Goal: Task Accomplishment & Management: Complete application form

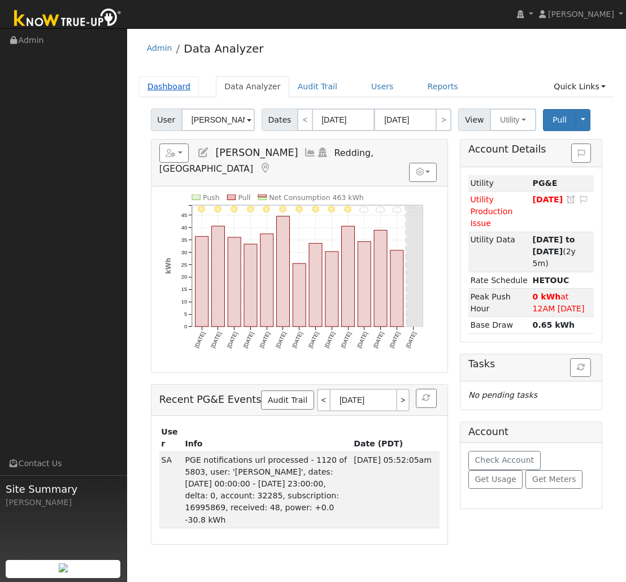
click at [174, 85] on link "Dashboard" at bounding box center [169, 86] width 60 height 21
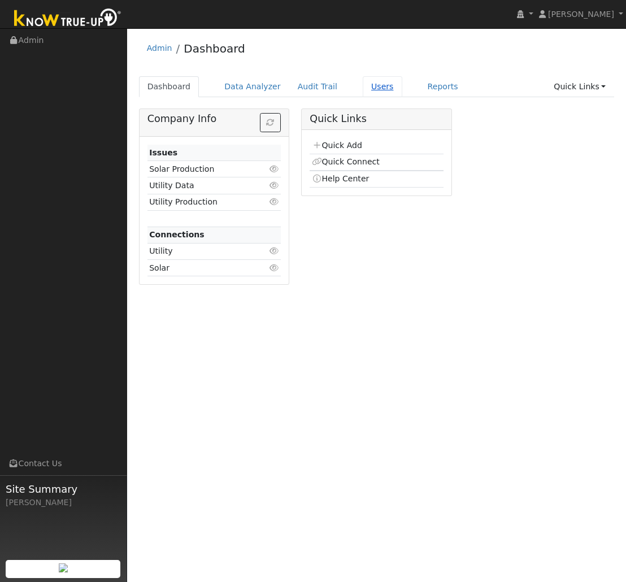
click at [377, 86] on link "Users" at bounding box center [383, 86] width 40 height 21
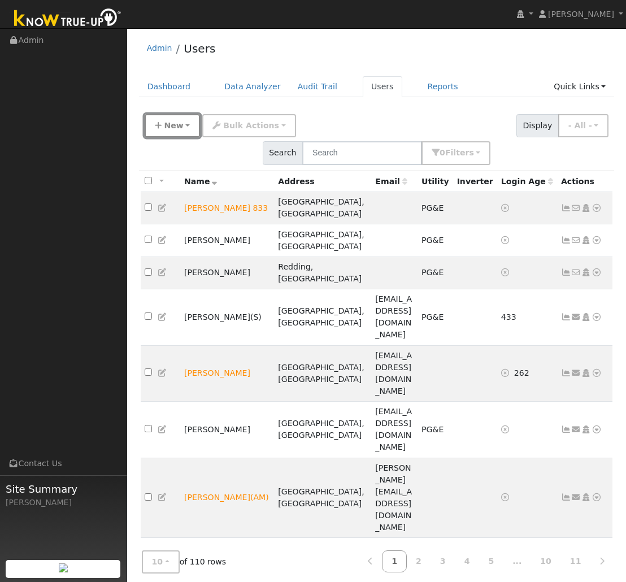
click at [172, 125] on span "New" at bounding box center [173, 125] width 19 height 9
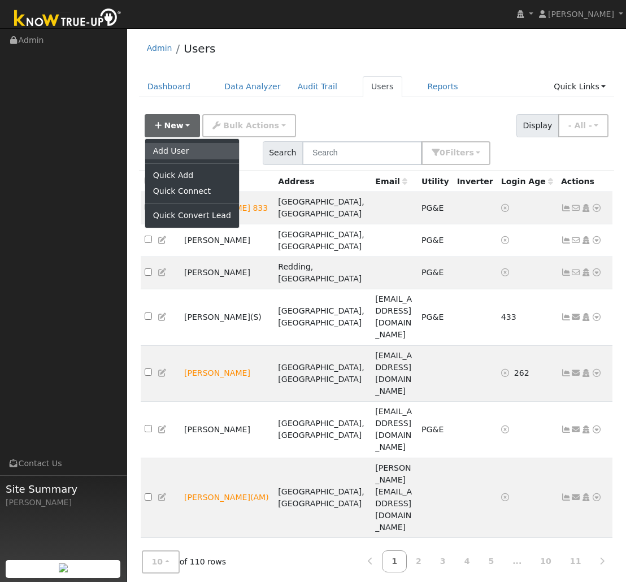
click at [182, 149] on link "Add User" at bounding box center [192, 151] width 94 height 16
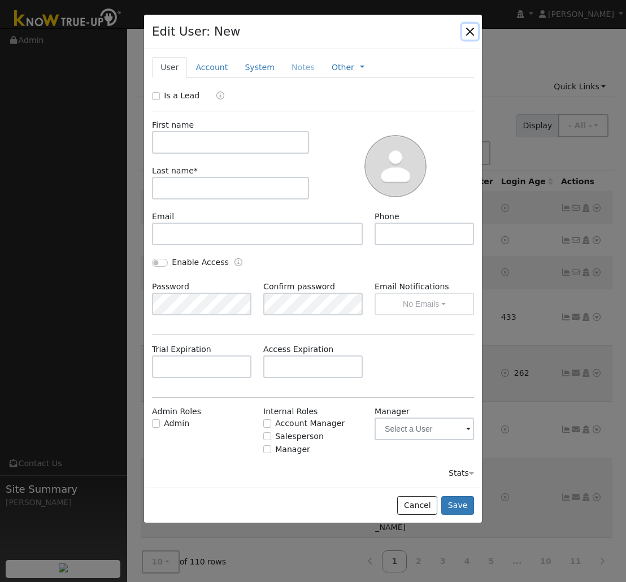
drag, startPoint x: 471, startPoint y: 33, endPoint x: 419, endPoint y: 46, distance: 53.7
click at [470, 33] on button "button" at bounding box center [470, 32] width 16 height 16
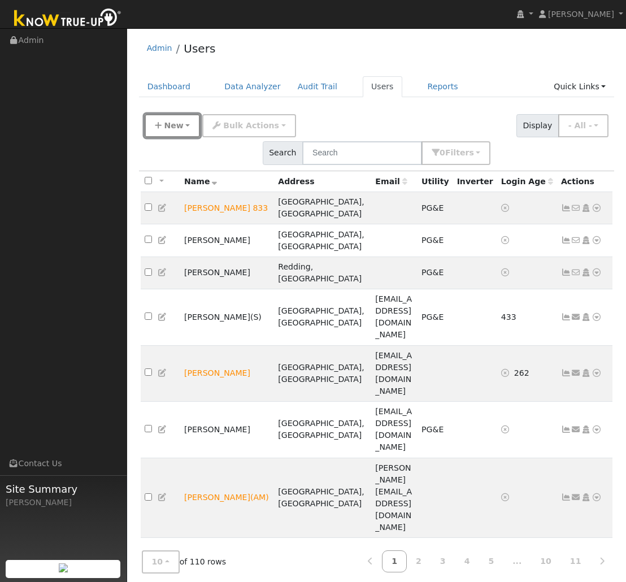
click at [191, 130] on button "New" at bounding box center [173, 125] width 56 height 23
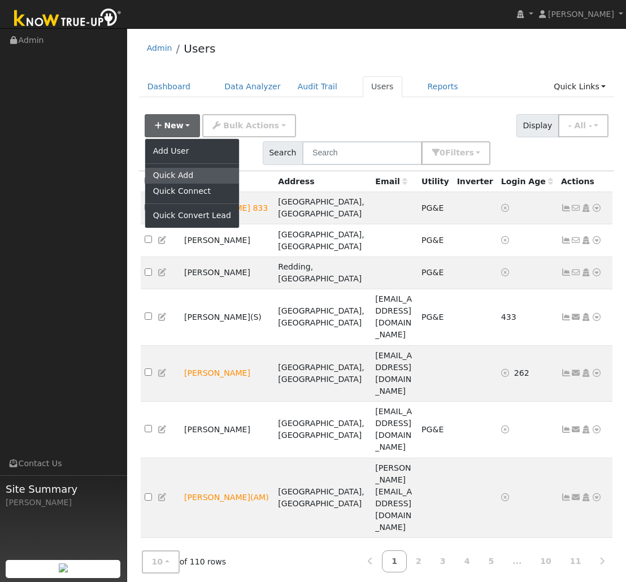
click at [192, 172] on link "Quick Add" at bounding box center [192, 176] width 94 height 16
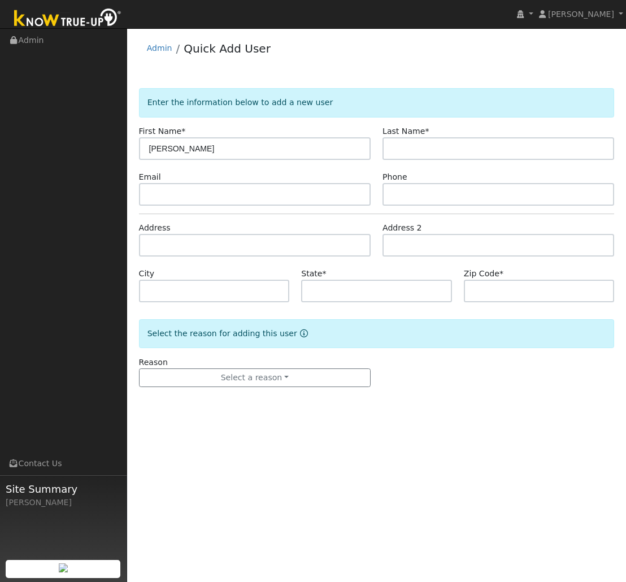
type input "[PERSON_NAME]"
type input "Cosh"
paste input "22088 Silver Spur Rd."
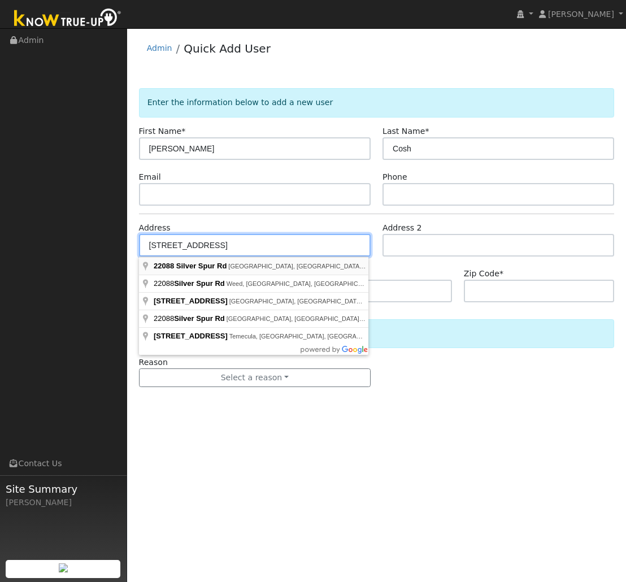
type input "22088 Silver Spur Road"
type input "Palo Cedro"
type input "CA"
type input "96073"
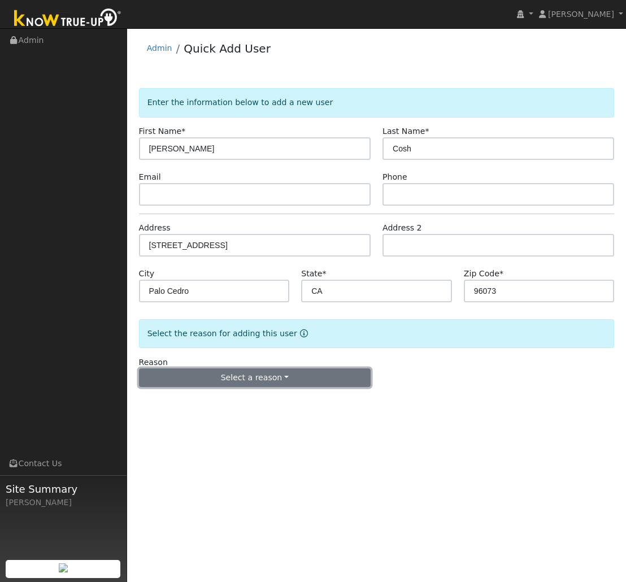
click at [274, 383] on button "Select a reason" at bounding box center [255, 377] width 232 height 19
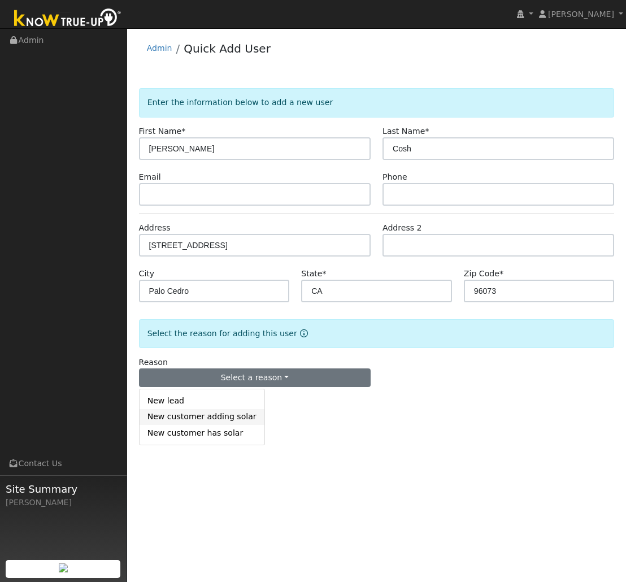
click at [241, 421] on link "New customer adding solar" at bounding box center [201, 417] width 125 height 16
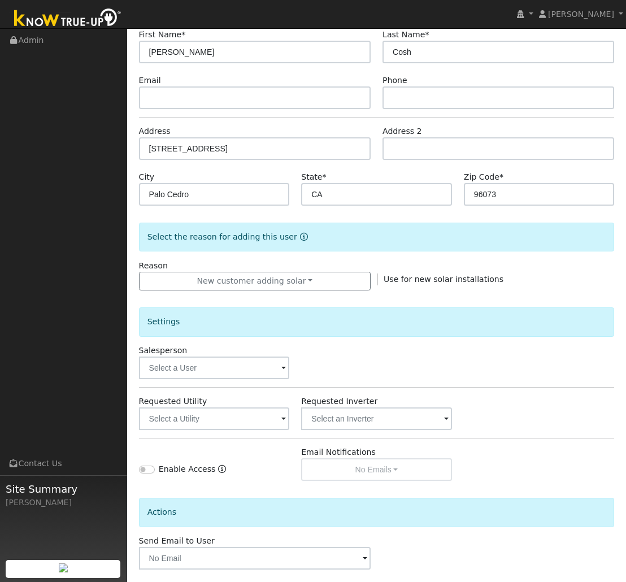
scroll to position [102, 0]
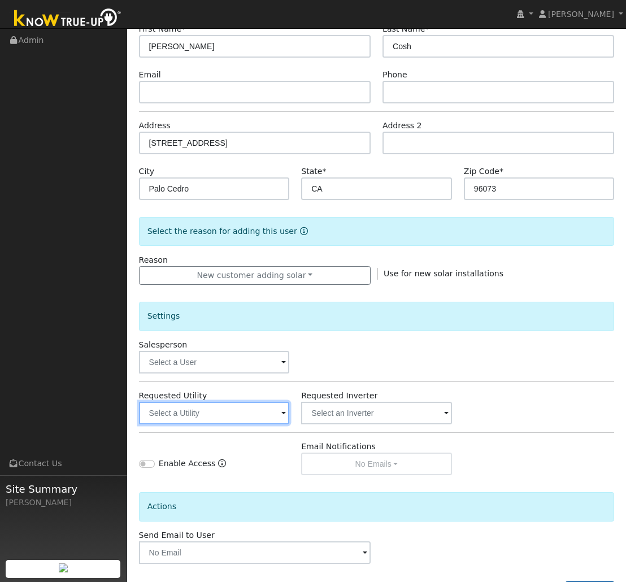
click at [274, 409] on input "text" at bounding box center [214, 412] width 151 height 23
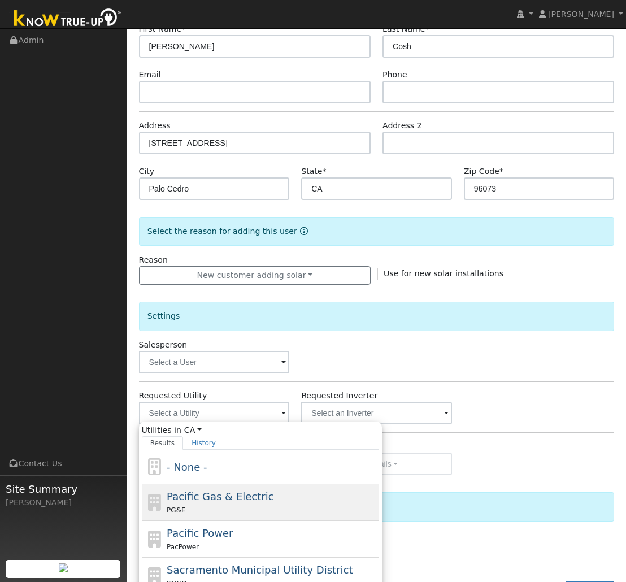
click at [271, 504] on div "PG&E" at bounding box center [271, 510] width 209 height 12
type input "Pacific Gas & Electric"
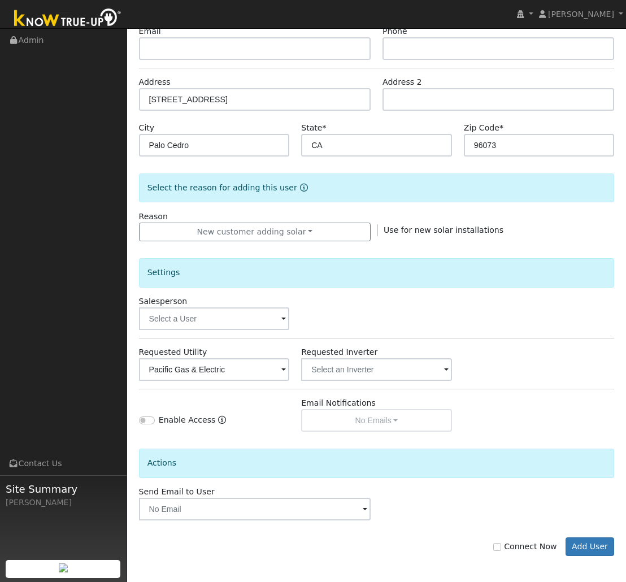
scroll to position [148, 0]
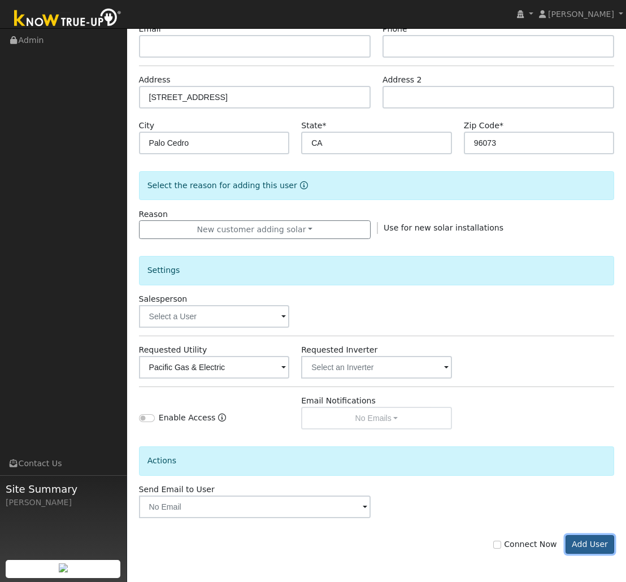
click at [592, 544] on button "Add User" at bounding box center [589, 544] width 49 height 19
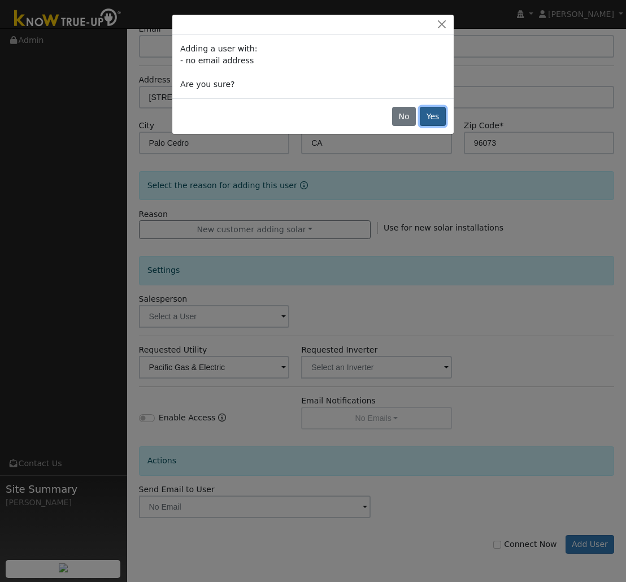
click at [431, 120] on button "Yes" at bounding box center [433, 116] width 26 height 19
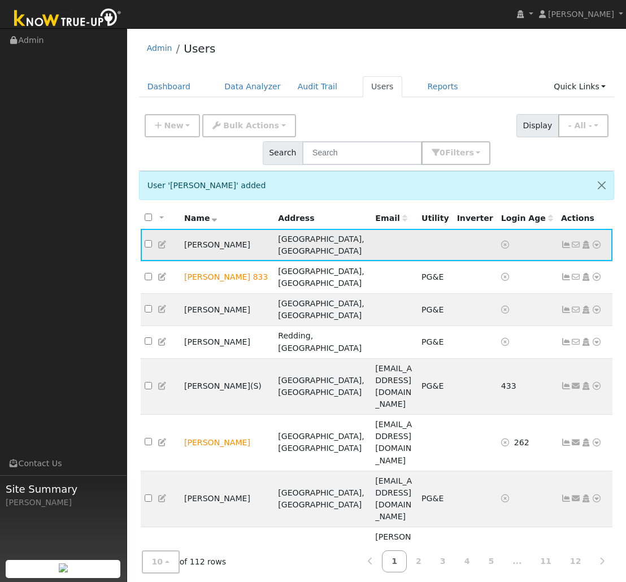
click at [597, 241] on icon at bounding box center [596, 245] width 10 height 8
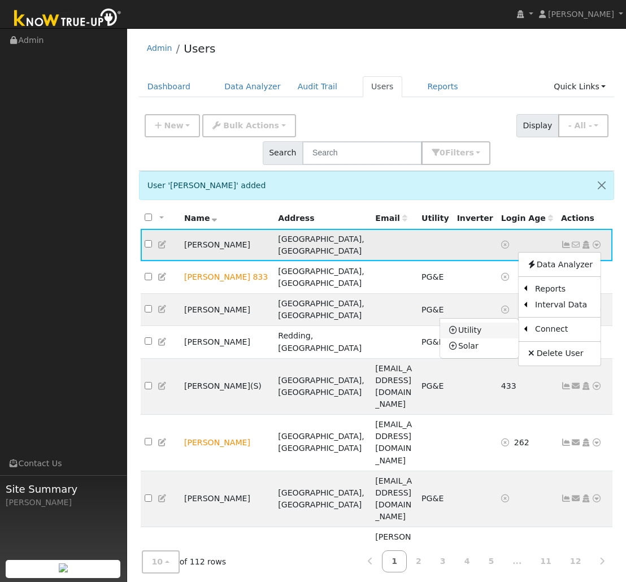
click at [489, 322] on link "Utility" at bounding box center [479, 330] width 78 height 16
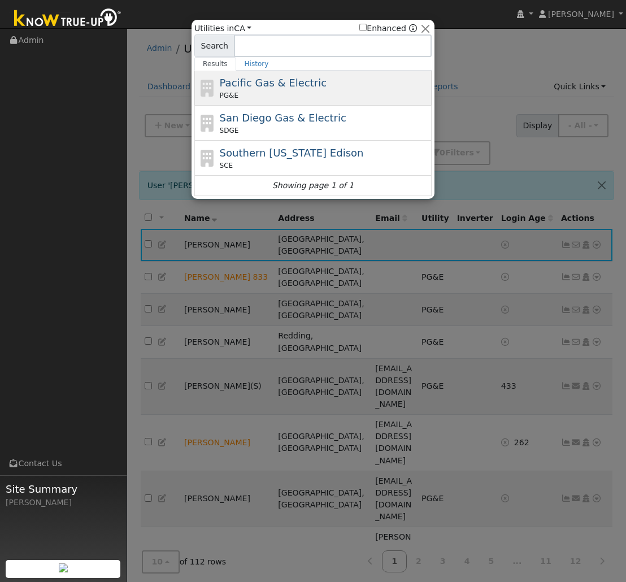
click at [314, 85] on div "Pacific Gas & Electric PG&E" at bounding box center [324, 87] width 209 height 25
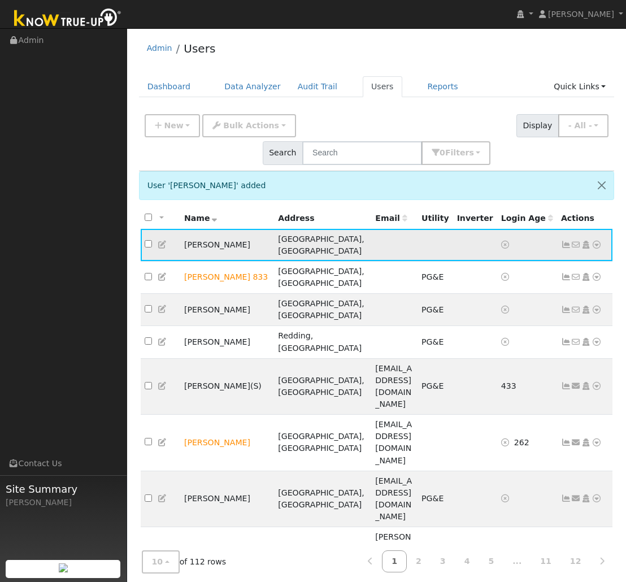
click at [598, 241] on icon at bounding box center [596, 245] width 10 height 8
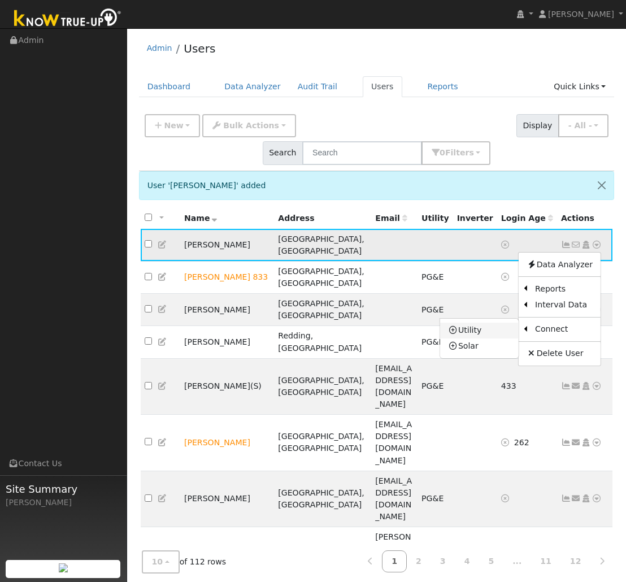
click at [497, 322] on link "Utility" at bounding box center [479, 330] width 78 height 16
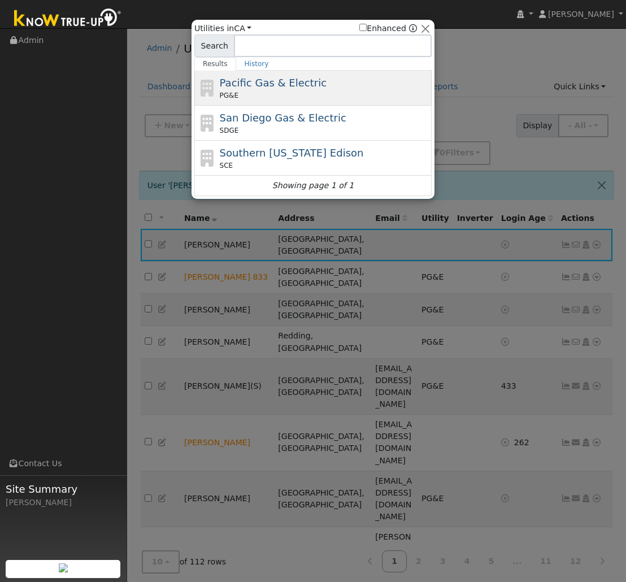
click at [305, 89] on div "Pacific Gas & Electric PG&E" at bounding box center [324, 87] width 209 height 25
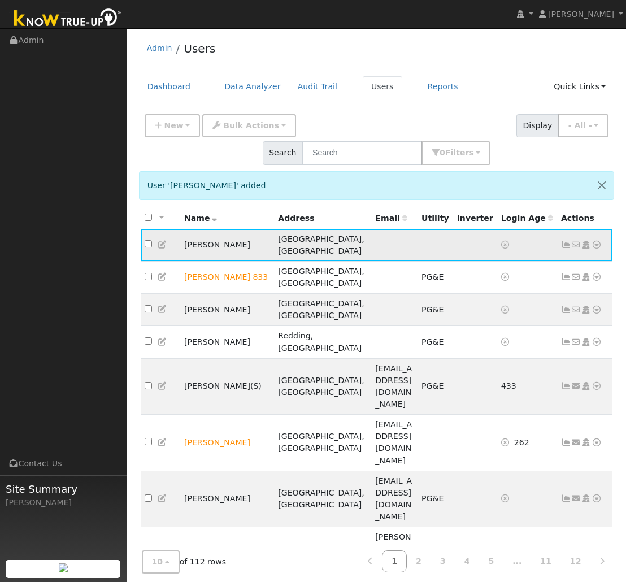
click at [596, 241] on icon at bounding box center [596, 245] width 10 height 8
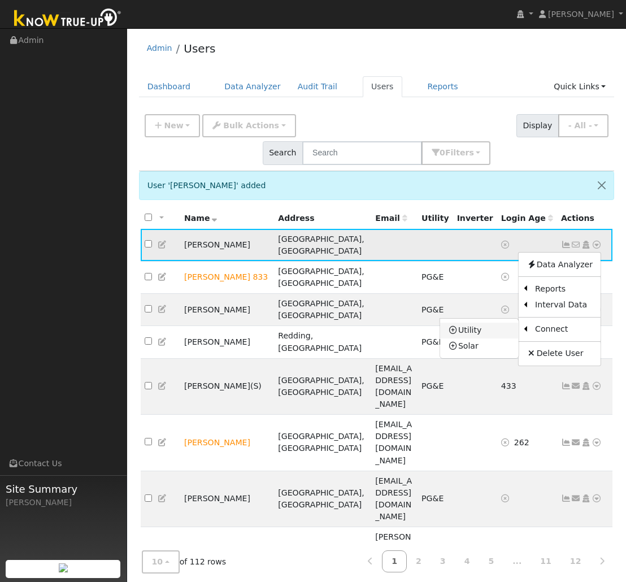
click at [492, 322] on link "Utility" at bounding box center [479, 330] width 78 height 16
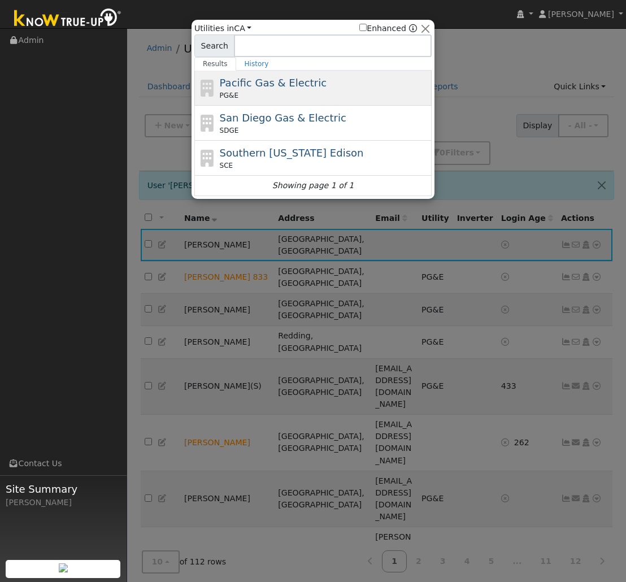
click at [315, 95] on div "PG&E" at bounding box center [324, 95] width 209 height 10
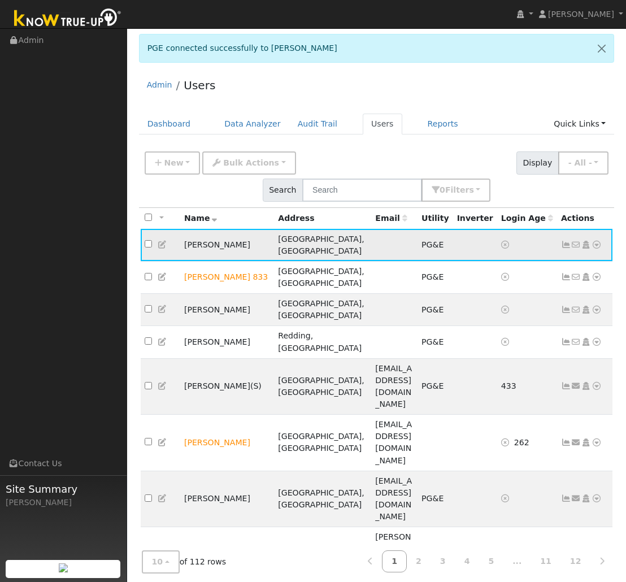
click at [595, 241] on icon at bounding box center [596, 245] width 10 height 8
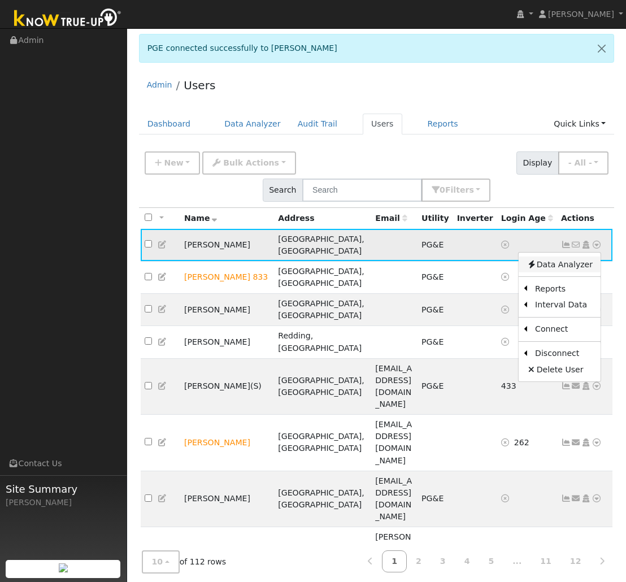
click at [558, 256] on link "Data Analyzer" at bounding box center [559, 264] width 82 height 16
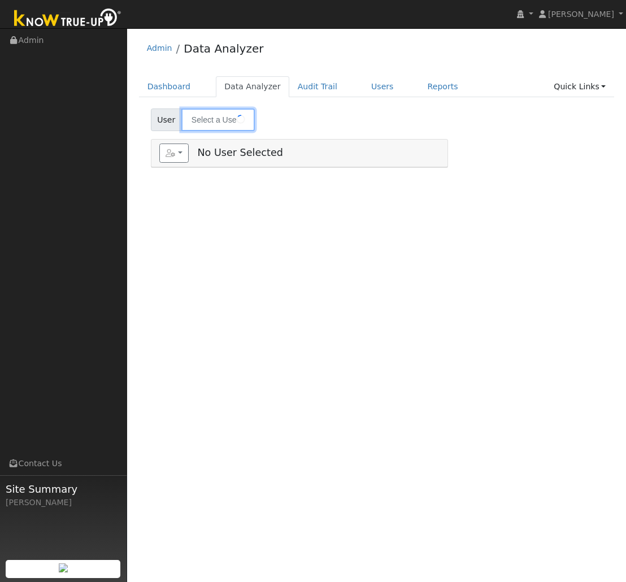
type input "[PERSON_NAME]"
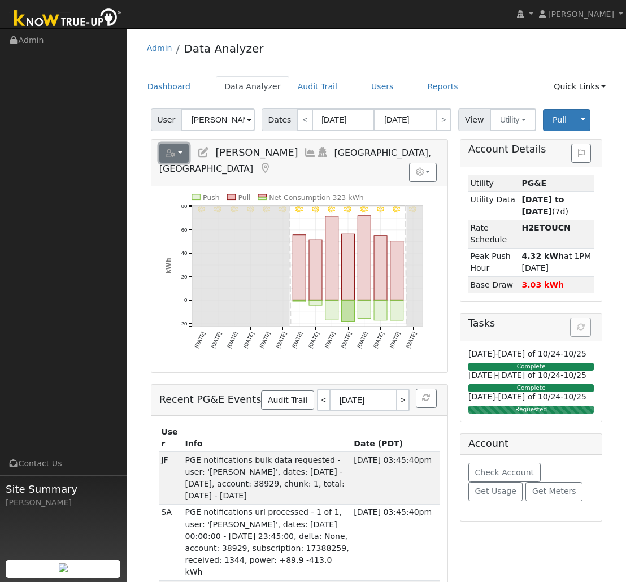
click at [183, 152] on button "button" at bounding box center [174, 152] width 30 height 19
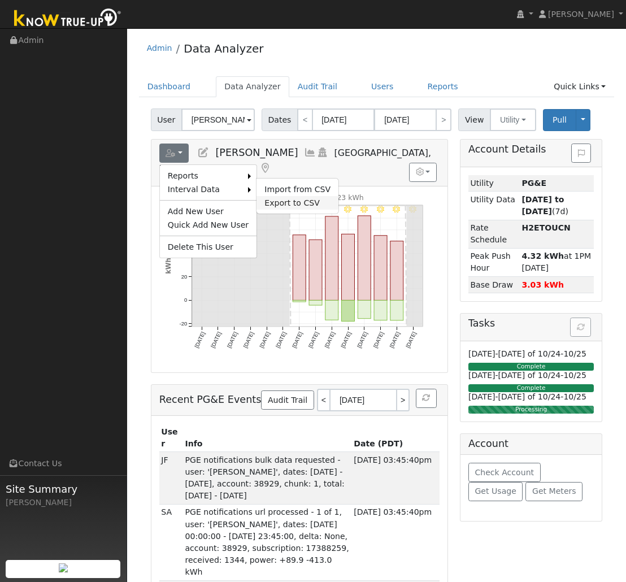
click at [289, 204] on link "Export to CSV" at bounding box center [297, 203] width 82 height 14
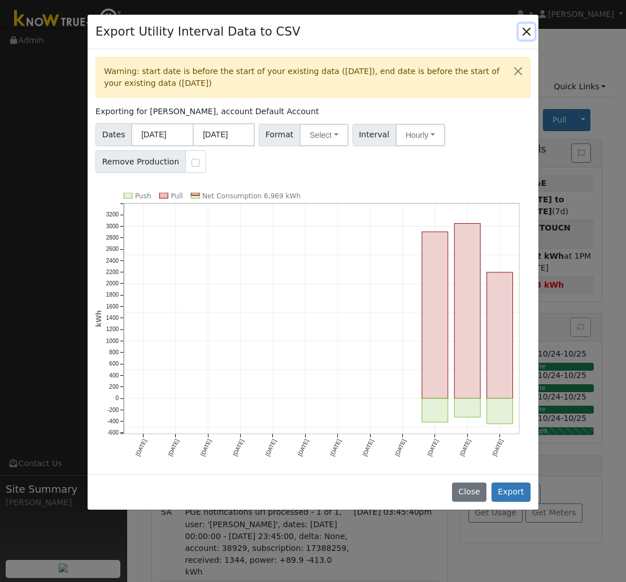
click at [527, 30] on button "Close" at bounding box center [526, 32] width 16 height 16
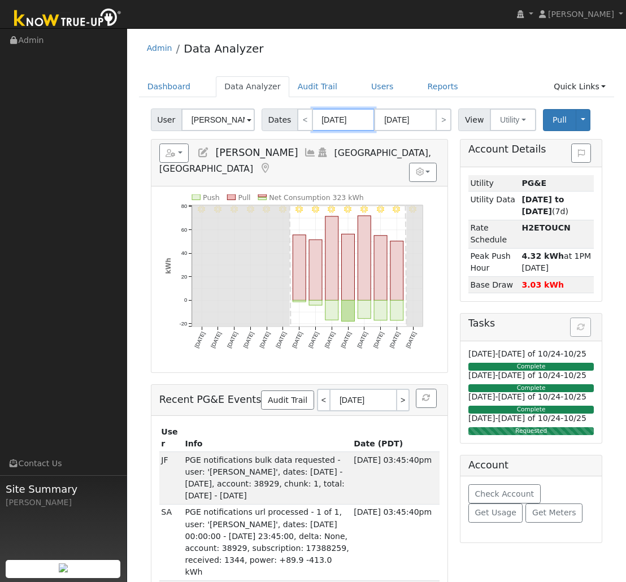
click at [339, 121] on input "[DATE]" at bounding box center [343, 119] width 62 height 23
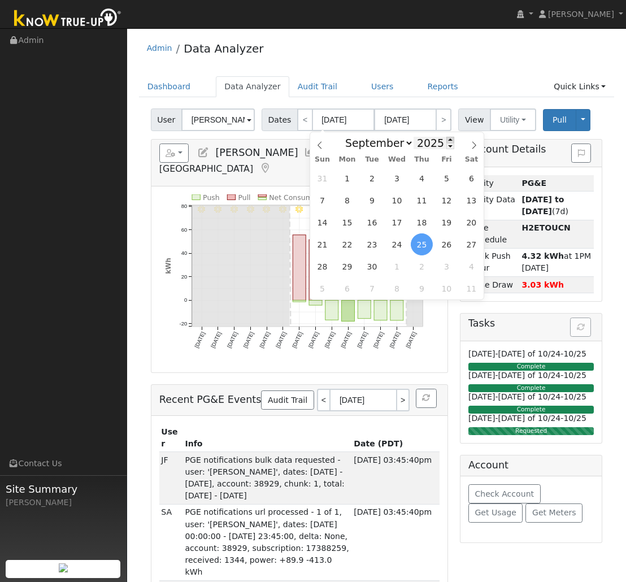
click at [446, 141] on span at bounding box center [450, 140] width 8 height 6
click at [446, 148] on span at bounding box center [450, 146] width 8 height 6
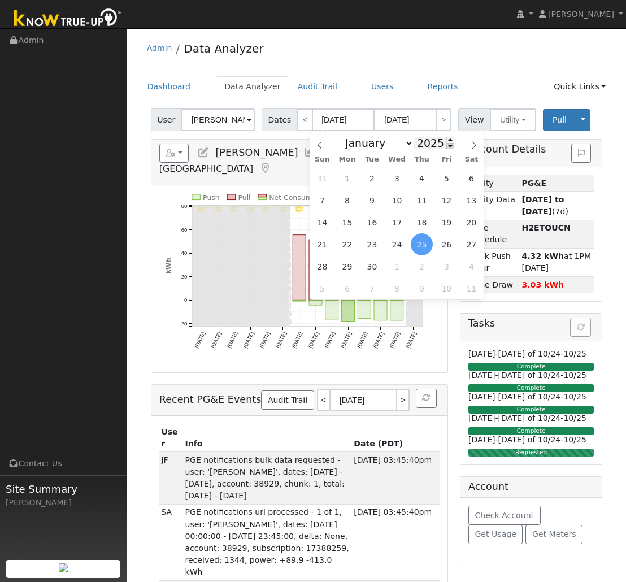
click at [446, 148] on span at bounding box center [450, 146] width 8 height 6
type input "2024"
click at [325, 180] on span "1" at bounding box center [322, 178] width 22 height 22
type input "09/01/2024"
type input "09/30/2024"
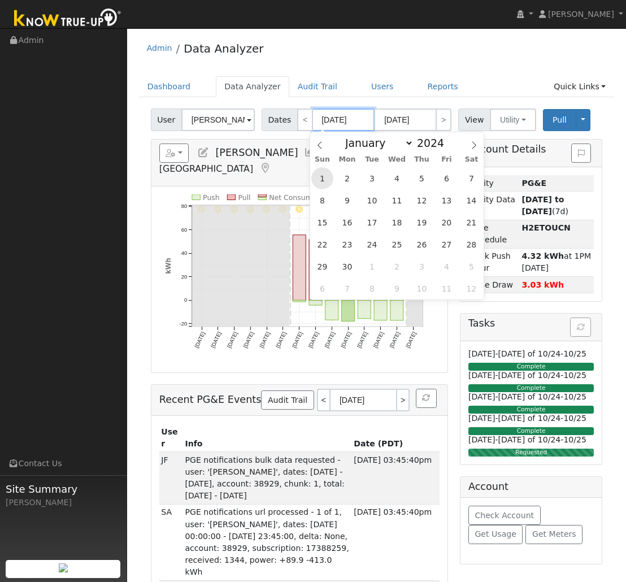
type input "2024"
select select "8"
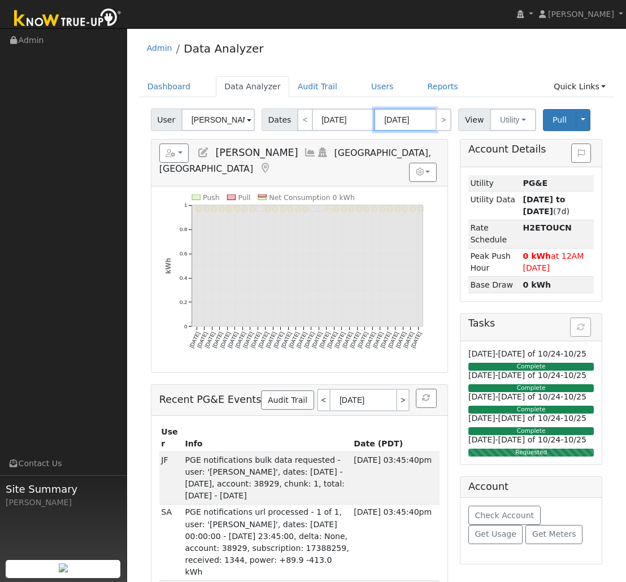
click at [403, 123] on input "09/30/2024" at bounding box center [405, 119] width 62 height 23
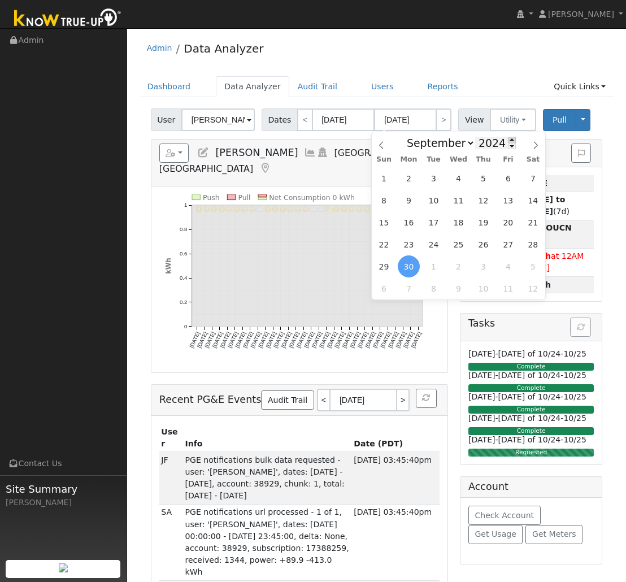
click at [508, 140] on span at bounding box center [512, 140] width 8 height 6
type input "2025"
click at [411, 179] on span "1" at bounding box center [409, 178] width 22 height 22
type input "[DATE]"
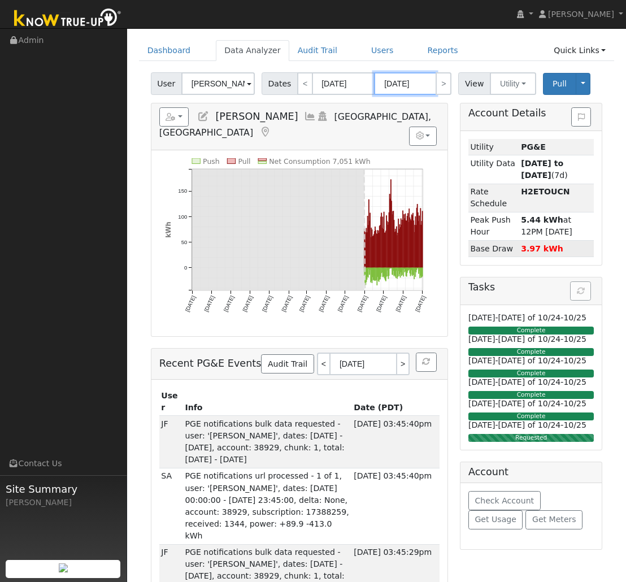
scroll to position [34, 0]
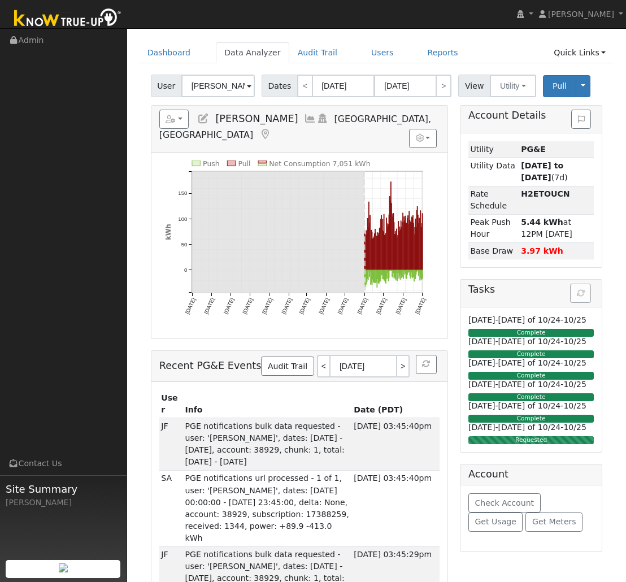
click at [457, 291] on div "Account Details Issue History Date By Flag Comment Type No Issue History Loadin…" at bounding box center [530, 386] width 155 height 562
click at [128, 254] on div "User Profile First name Last name Email Email Notifications No Emails No Emails…" at bounding box center [376, 333] width 499 height 679
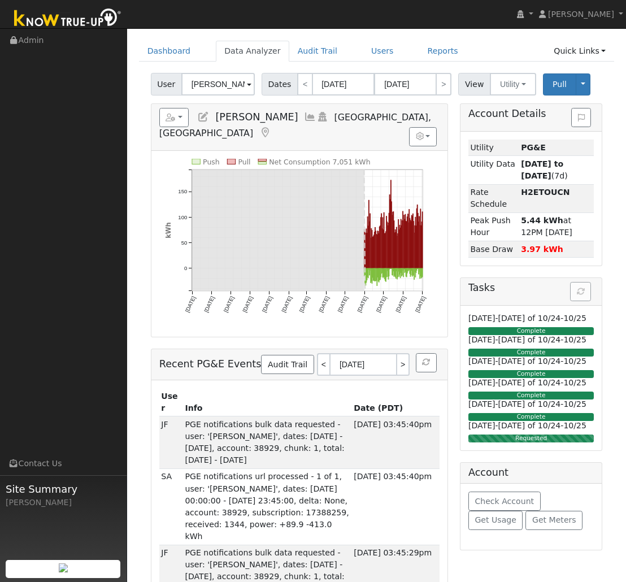
scroll to position [0, 0]
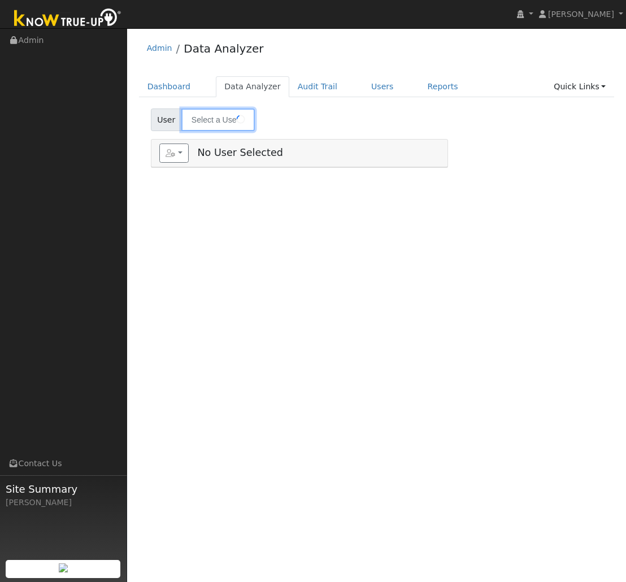
type input "[PERSON_NAME]"
